Goal: Task Accomplishment & Management: Use online tool/utility

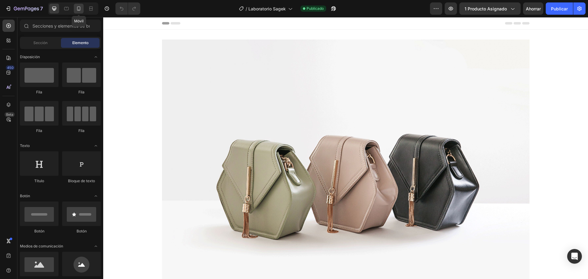
click at [80, 10] on icon at bounding box center [78, 8] width 3 height 4
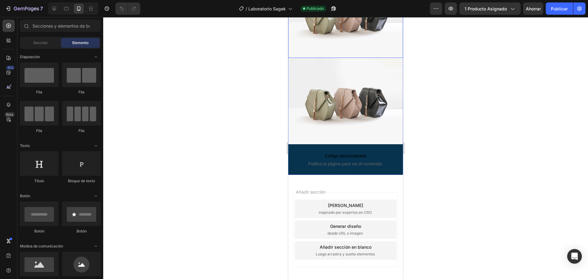
scroll to position [1593, 0]
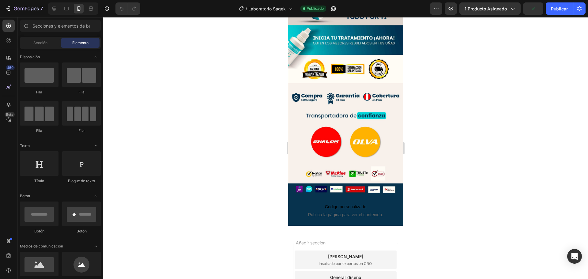
click at [329, 231] on div "Añadir sección Elija plantillas inspirado por expertos en CRO Generar diseño de…" at bounding box center [345, 282] width 115 height 102
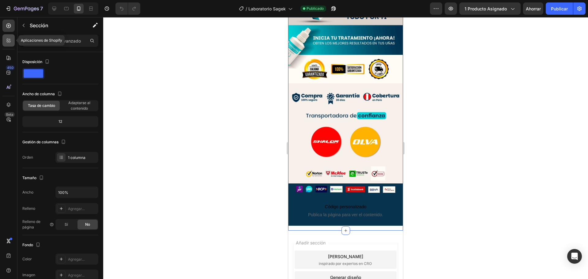
click at [5, 43] on div at bounding box center [8, 40] width 12 height 12
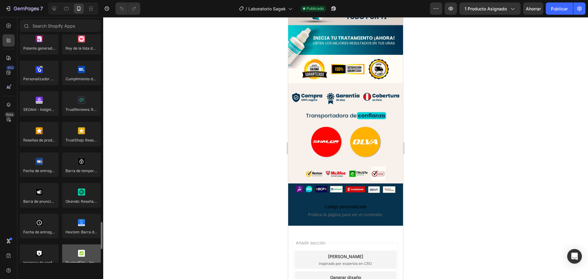
scroll to position [1707, 0]
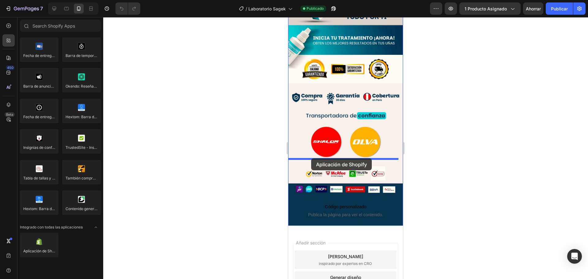
drag, startPoint x: 361, startPoint y: 253, endPoint x: 311, endPoint y: 158, distance: 106.8
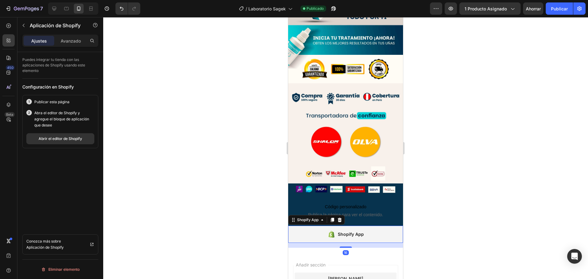
click at [332, 231] on icon at bounding box center [332, 234] width 8 height 7
drag, startPoint x: 68, startPoint y: 45, endPoint x: 63, endPoint y: 45, distance: 5.5
click at [68, 45] on div "Avanzado" at bounding box center [70, 41] width 31 height 10
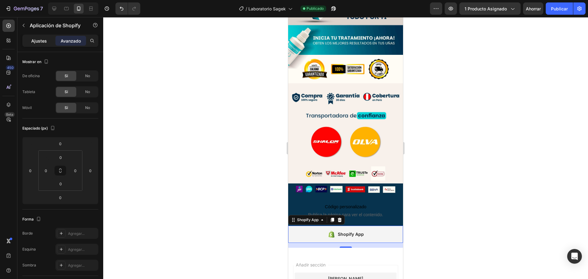
click at [39, 43] on font "Ajustes" at bounding box center [39, 40] width 16 height 5
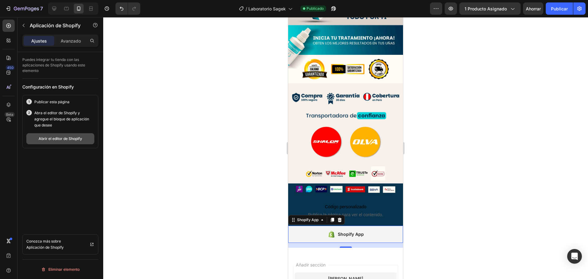
click at [62, 140] on font "Abrir el editor de Shopify" at bounding box center [60, 138] width 43 height 5
click at [552, 9] on font "Publicar" at bounding box center [559, 8] width 17 height 5
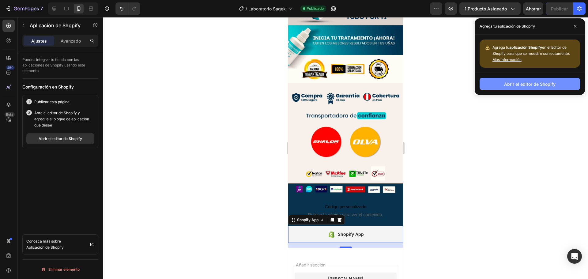
click at [515, 83] on font "Abrir el editor de Shopify" at bounding box center [529, 83] width 51 height 5
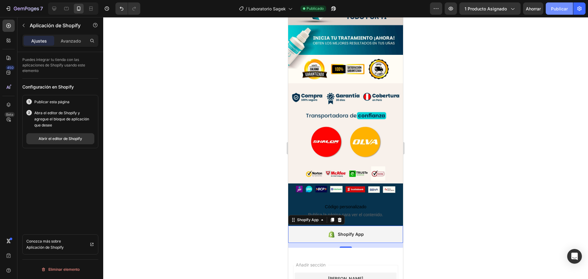
click at [552, 7] on font "Publicar" at bounding box center [559, 8] width 17 height 5
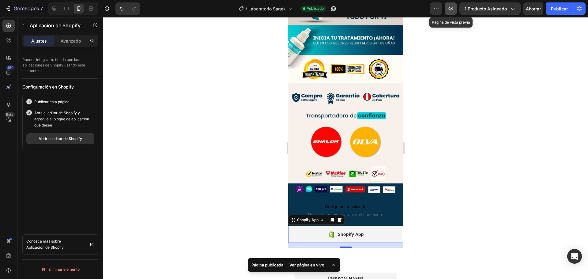
click at [452, 10] on icon "button" at bounding box center [451, 9] width 5 height 4
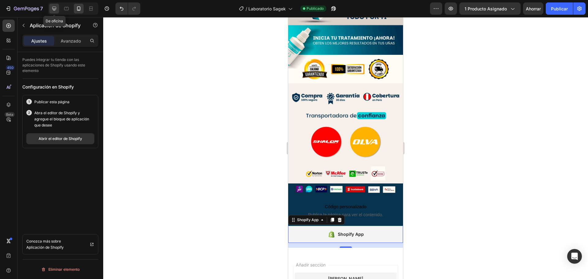
click at [54, 9] on icon at bounding box center [54, 9] width 6 height 6
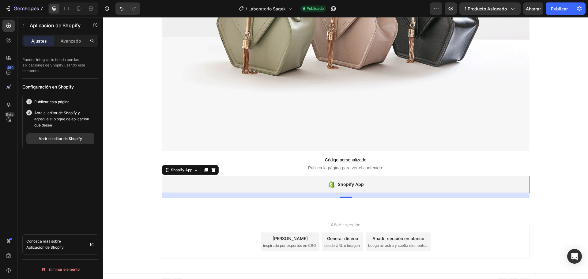
scroll to position [4585, 0]
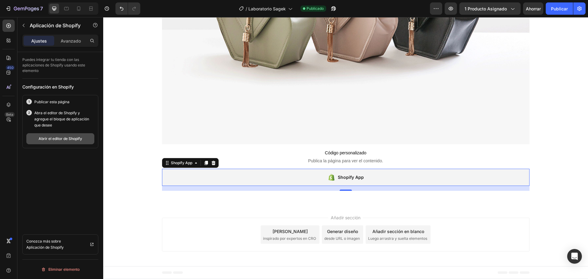
click at [57, 139] on font "Abrir el editor de Shopify" at bounding box center [60, 138] width 43 height 5
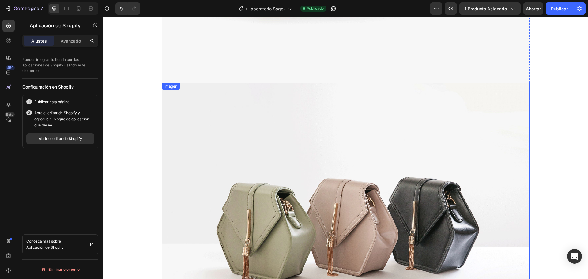
scroll to position [4370, 0]
click at [557, 6] on font "Publicar" at bounding box center [559, 8] width 17 height 5
click at [451, 12] on button "button" at bounding box center [451, 8] width 12 height 12
click at [82, 11] on div at bounding box center [79, 9] width 10 height 10
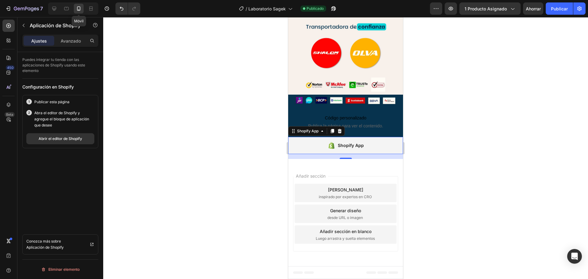
scroll to position [1615, 0]
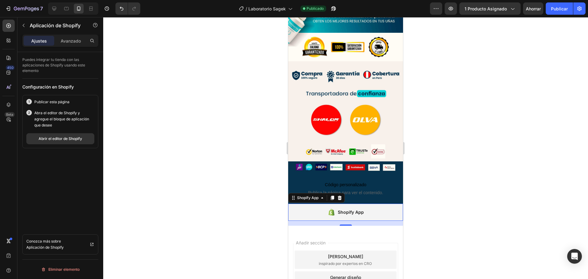
click at [344, 208] on div "Shopify App" at bounding box center [351, 211] width 26 height 7
click at [69, 139] on font "Abrir el editor de Shopify" at bounding box center [60, 138] width 43 height 5
click at [545, 5] on div "Avance 1 producto asignado Ahorrar Publicar" at bounding box center [508, 8] width 156 height 12
click at [553, 7] on font "Publicar" at bounding box center [559, 8] width 17 height 5
click at [309, 265] on font "Ver página en vivo" at bounding box center [306, 264] width 35 height 5
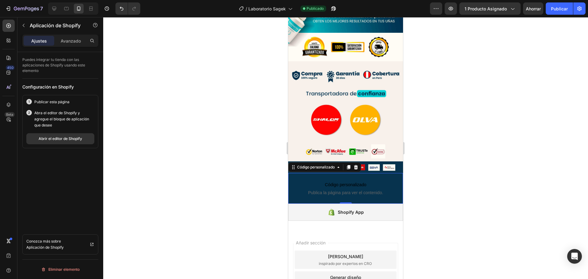
click at [361, 173] on div "Código personalizado Publica la página para ver el contenido. Código personaliz…" at bounding box center [345, 188] width 115 height 31
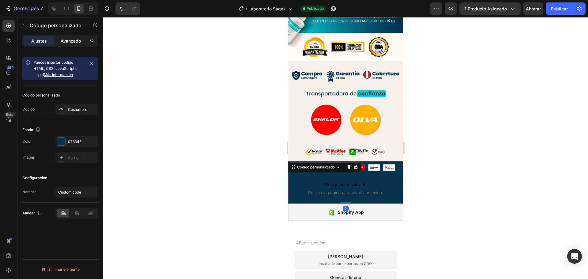
click at [64, 39] on font "Avanzado" at bounding box center [71, 40] width 20 height 5
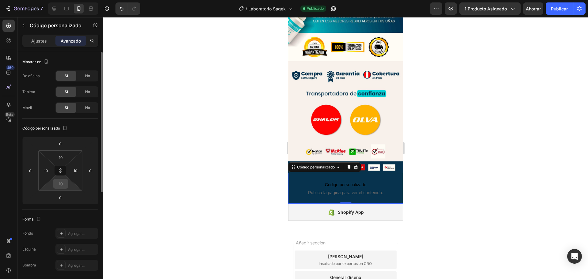
click at [60, 185] on input "10" at bounding box center [60, 183] width 12 height 9
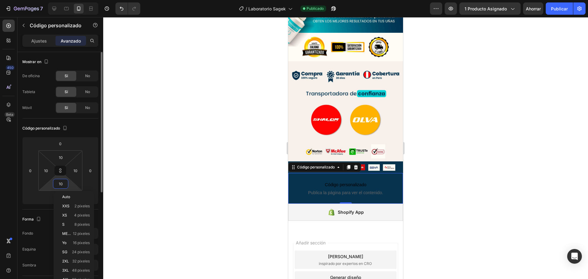
type input "2"
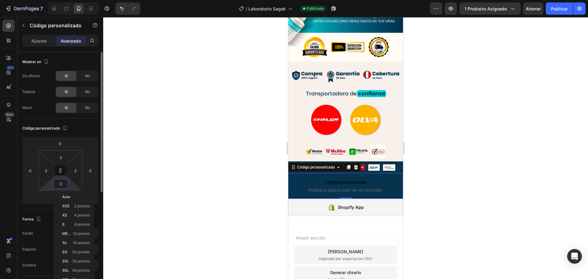
scroll to position [1621, 0]
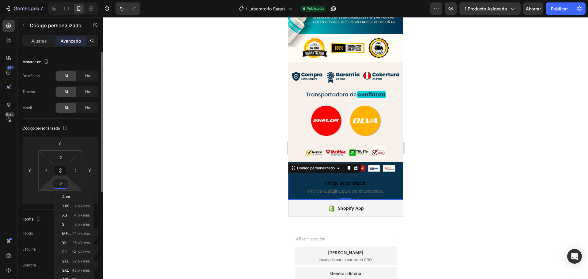
type input "20"
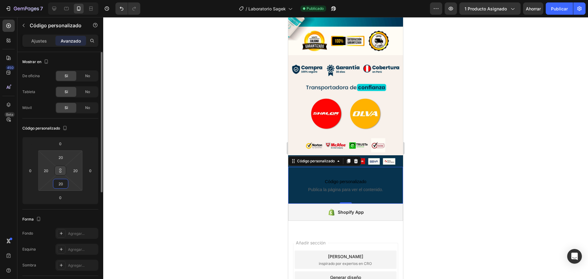
type input "2"
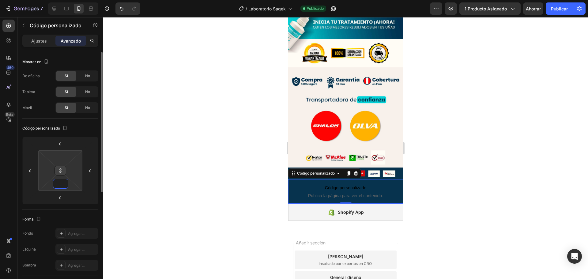
type input "1"
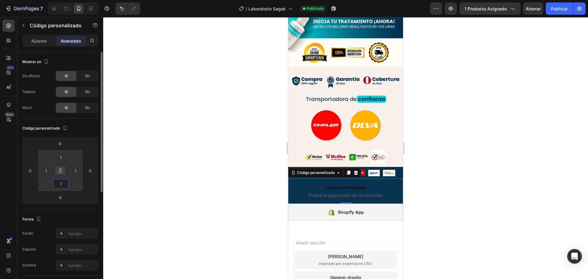
type input "10"
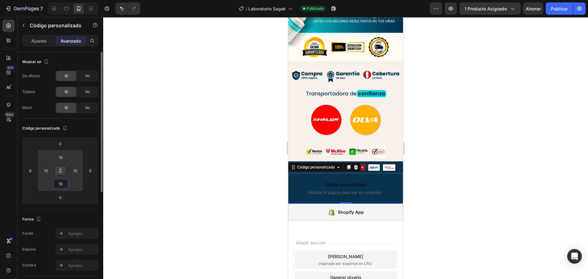
click at [60, 169] on icon at bounding box center [60, 170] width 5 height 5
click at [64, 182] on input "10" at bounding box center [60, 183] width 12 height 9
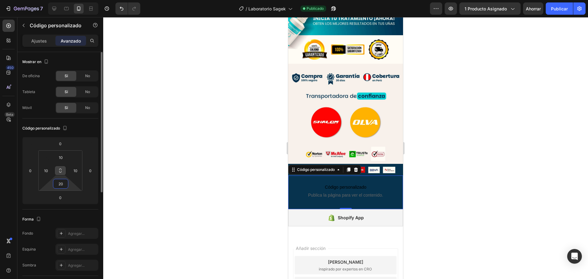
scroll to position [1618, 0]
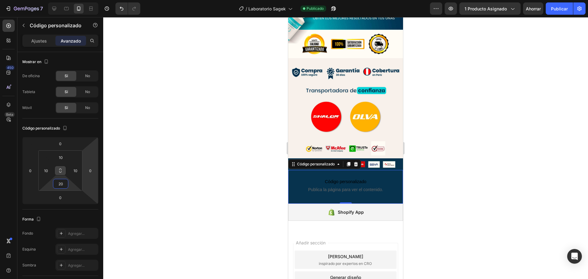
type input "20"
click at [138, 157] on div at bounding box center [345, 148] width 485 height 262
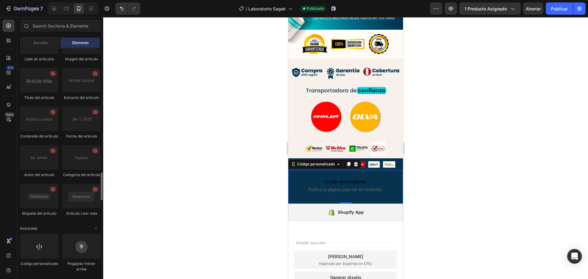
scroll to position [1626, 0]
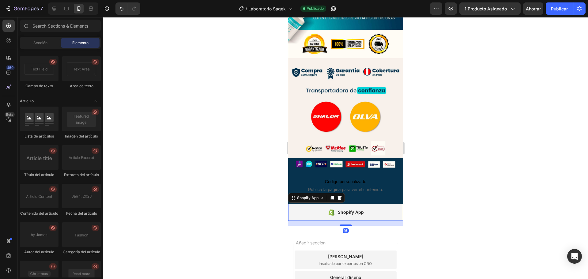
click at [314, 204] on div "Shopify App" at bounding box center [345, 212] width 115 height 17
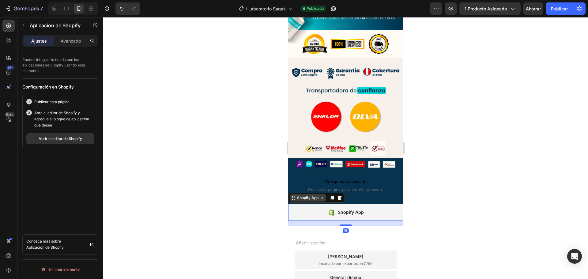
click at [319, 195] on div "Shopify App" at bounding box center [308, 198] width 24 height 6
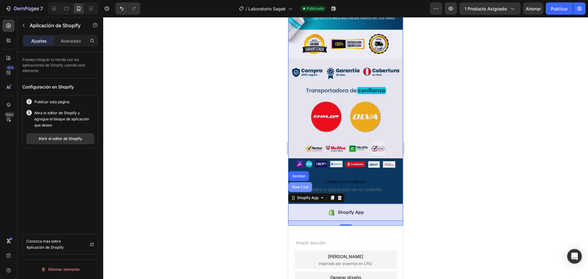
click at [303, 182] on div "Row 1 col" at bounding box center [300, 187] width 24 height 10
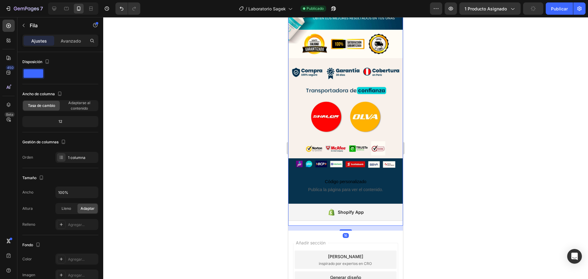
drag, startPoint x: 449, startPoint y: 139, endPoint x: 407, endPoint y: 134, distance: 42.2
click at [442, 137] on div at bounding box center [345, 148] width 485 height 262
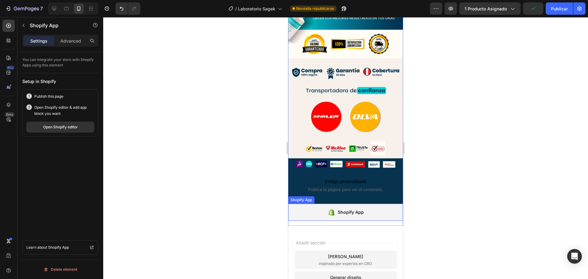
click at [311, 204] on div "Shopify App" at bounding box center [345, 212] width 115 height 17
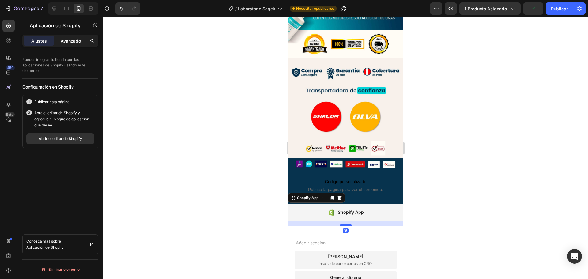
click at [69, 41] on font "Avanzado" at bounding box center [71, 40] width 20 height 5
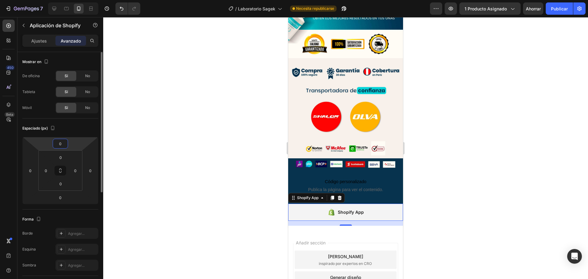
click at [62, 146] on input "0" at bounding box center [60, 143] width 12 height 9
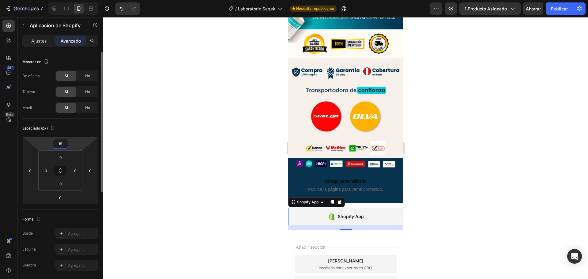
scroll to position [1623, 0]
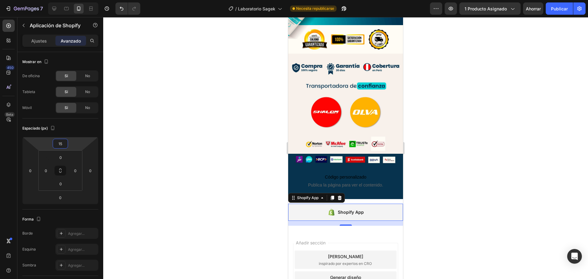
type input "15"
click at [275, 127] on div at bounding box center [345, 148] width 485 height 262
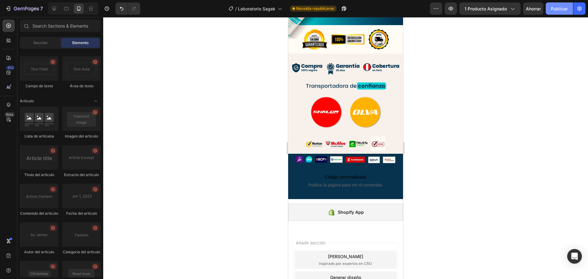
click at [561, 7] on font "Publicar" at bounding box center [559, 8] width 17 height 5
